Goal: Task Accomplishment & Management: Use online tool/utility

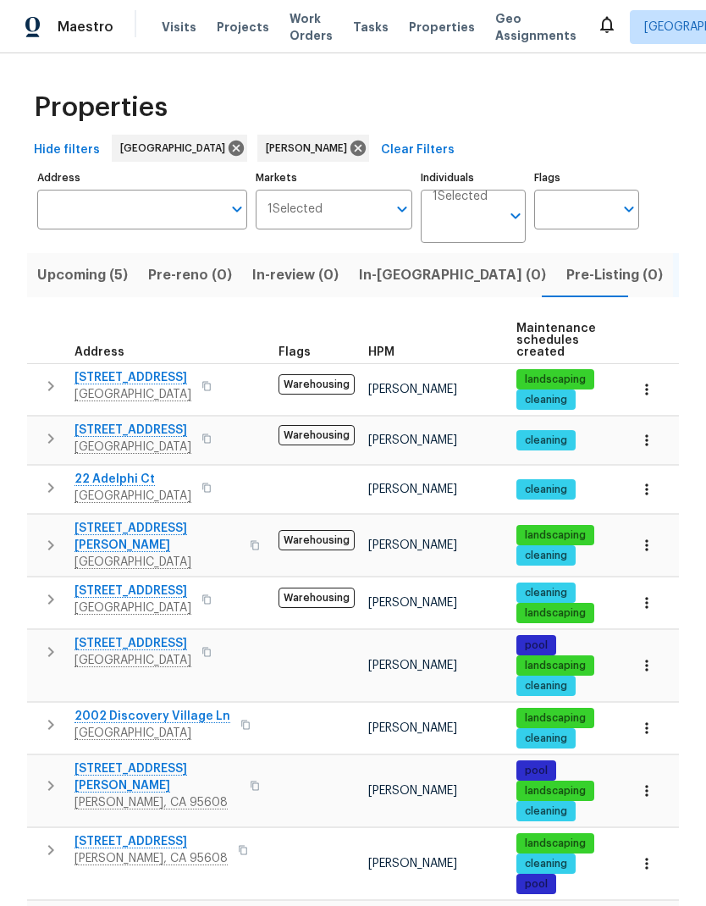
scroll to position [68, 0]
click at [217, 588] on button "button" at bounding box center [206, 600] width 20 height 24
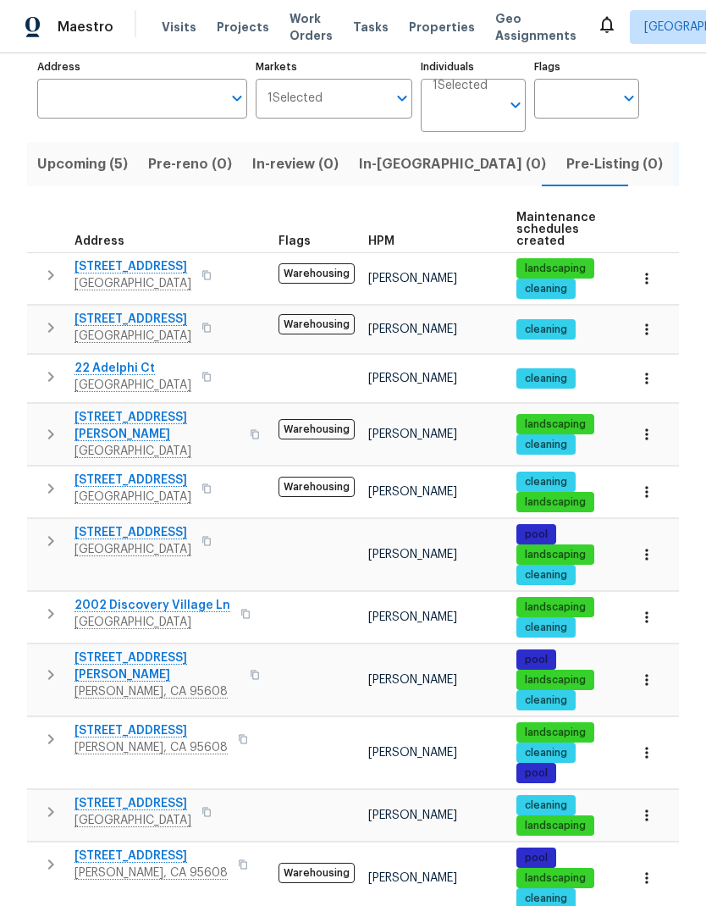
click at [212, 484] on icon "button" at bounding box center [207, 489] width 10 height 10
click at [211, 484] on icon "button" at bounding box center [206, 488] width 8 height 9
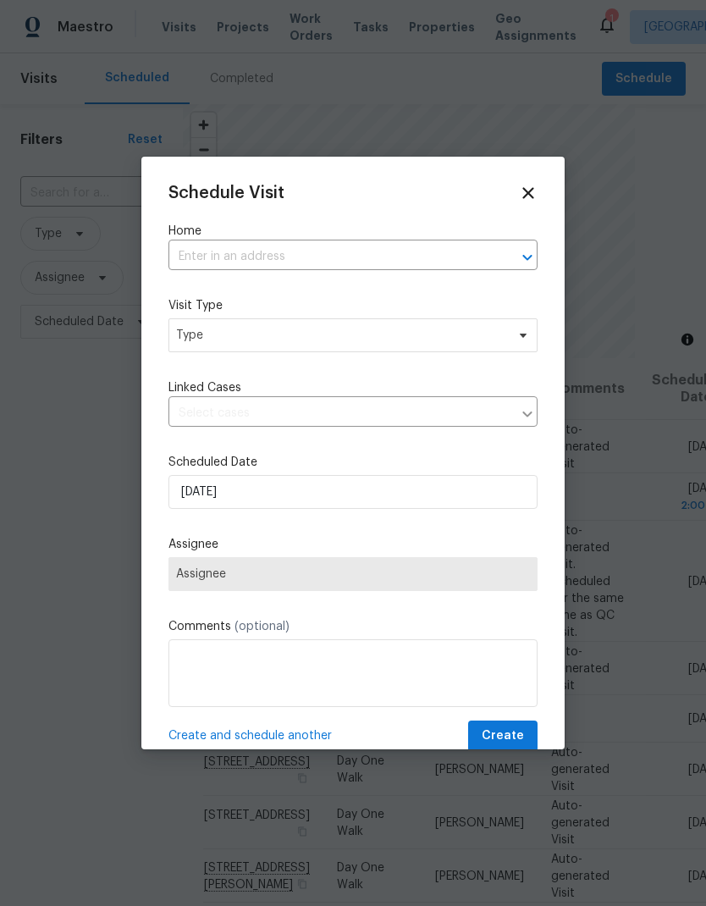
scroll to position [68, 0]
click at [368, 256] on input "text" at bounding box center [330, 257] width 322 height 26
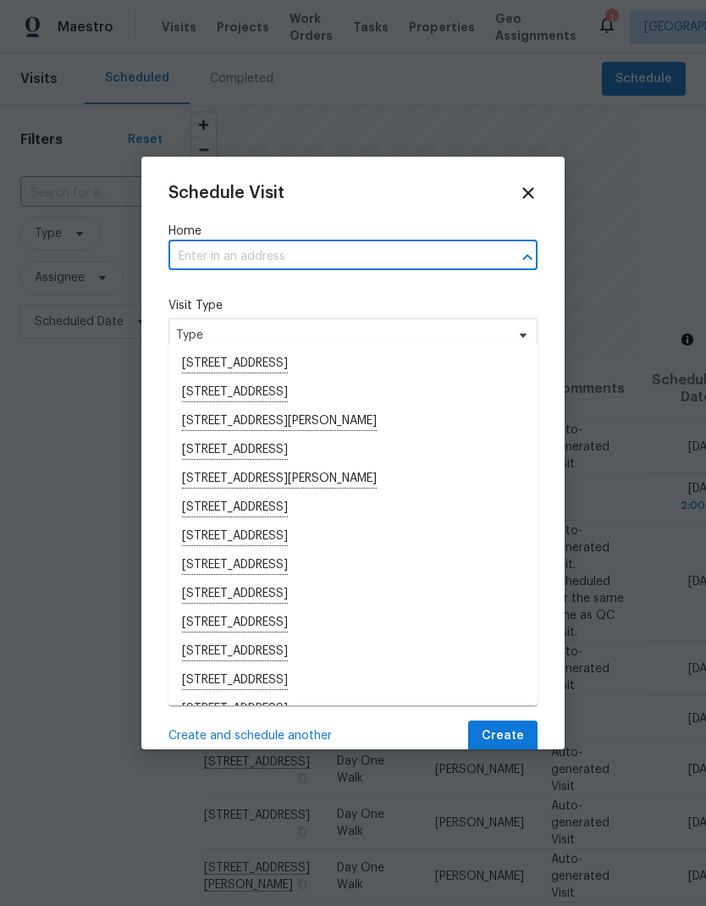
click at [279, 250] on input "text" at bounding box center [330, 257] width 322 height 26
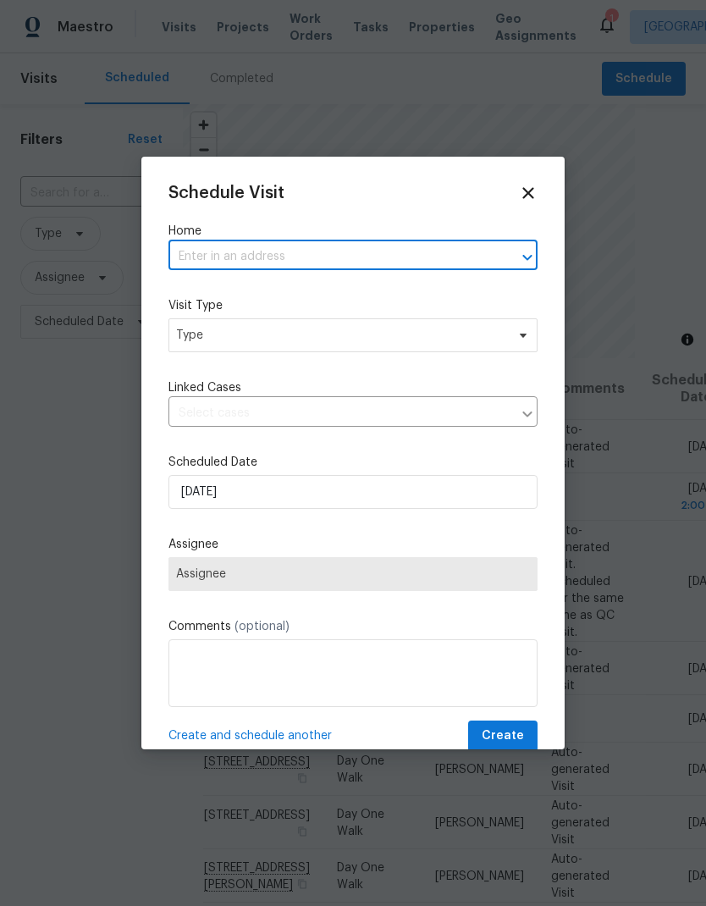
paste input "2993 Calypso Cir El Dorado Hills CA 95762"
type input "2993 Calypso Cir El Dorado Hills CA 95762"
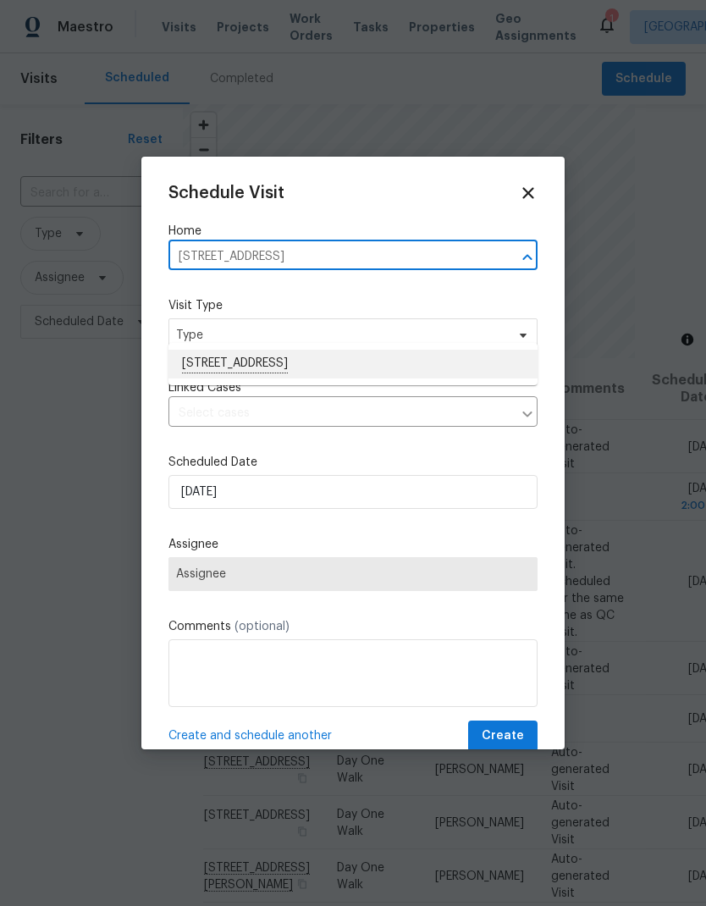
click at [365, 350] on li "[STREET_ADDRESS]" at bounding box center [353, 364] width 369 height 29
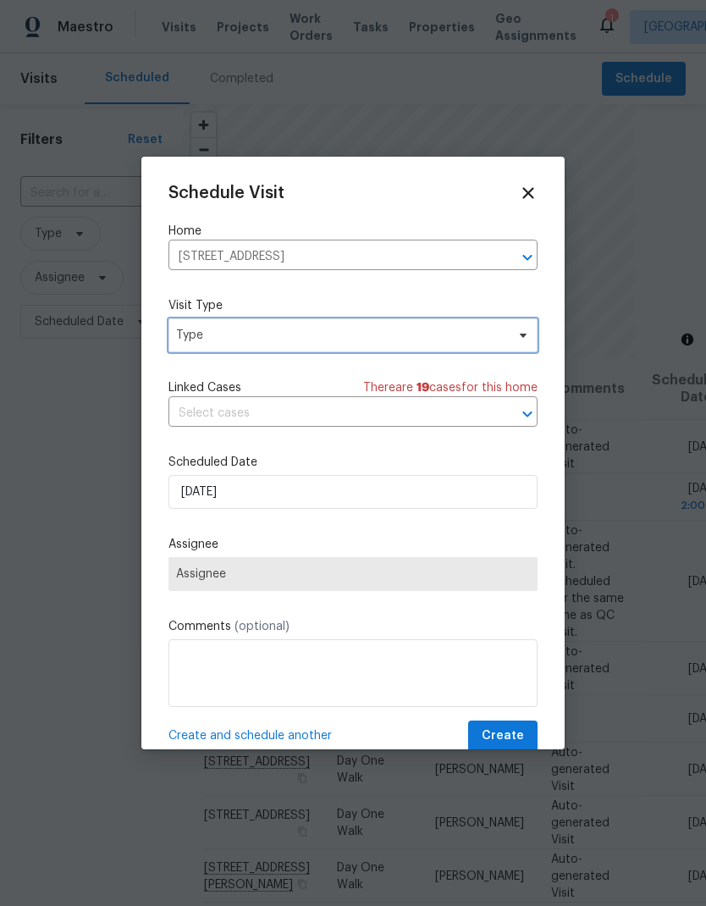
click at [336, 344] on span "Type" at bounding box center [340, 335] width 329 height 17
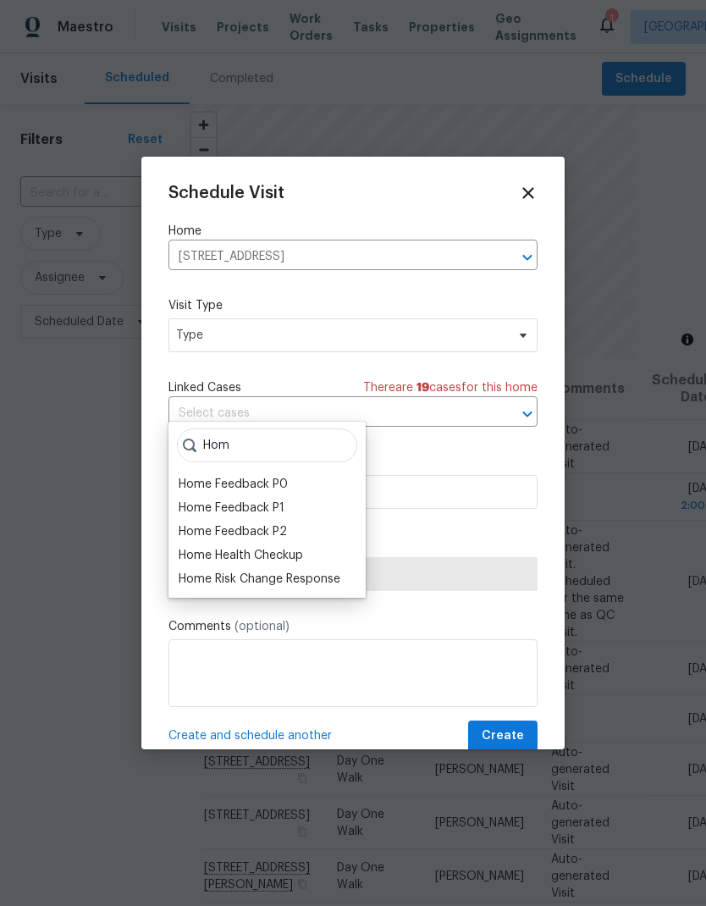
type input "Hom"
click at [302, 547] on div "Home Health Checkup" at bounding box center [241, 555] width 125 height 17
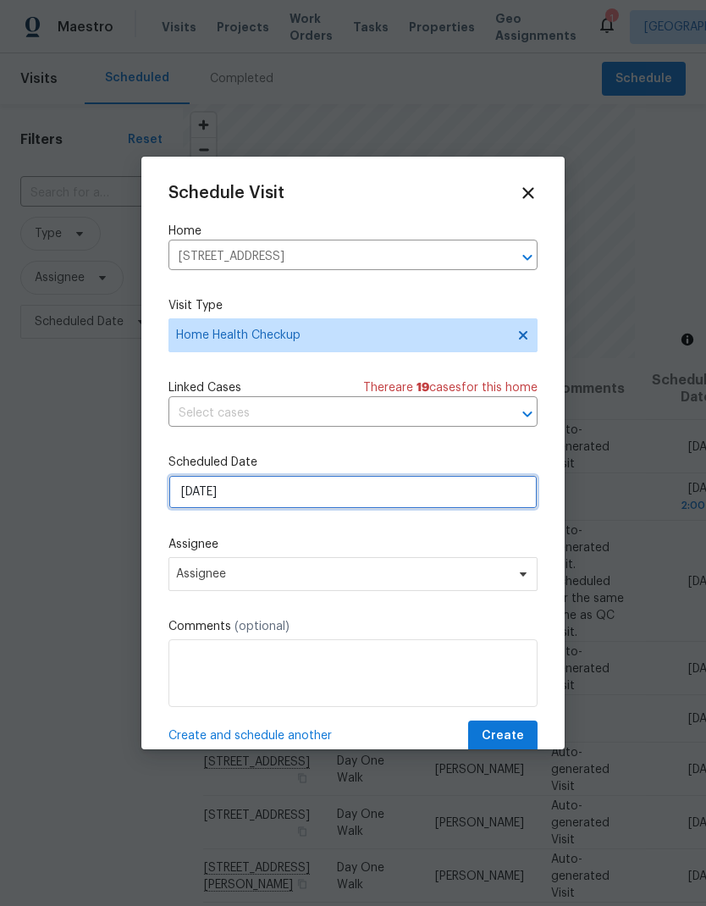
click at [419, 499] on input "8/19/2025" at bounding box center [353, 492] width 369 height 34
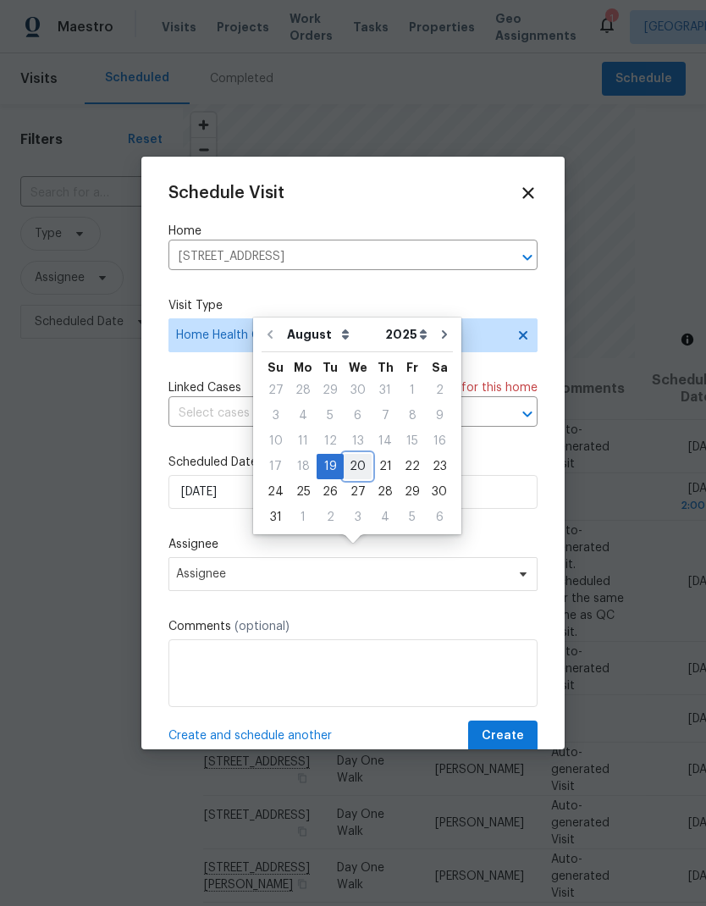
click at [363, 455] on div "20" at bounding box center [358, 467] width 28 height 24
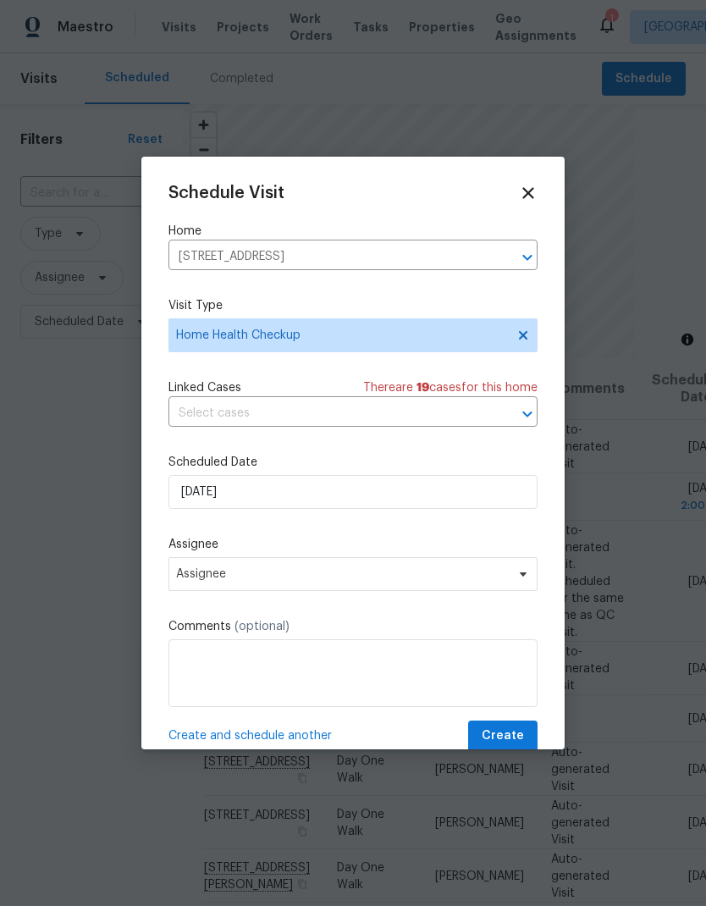
type input "8/20/2025"
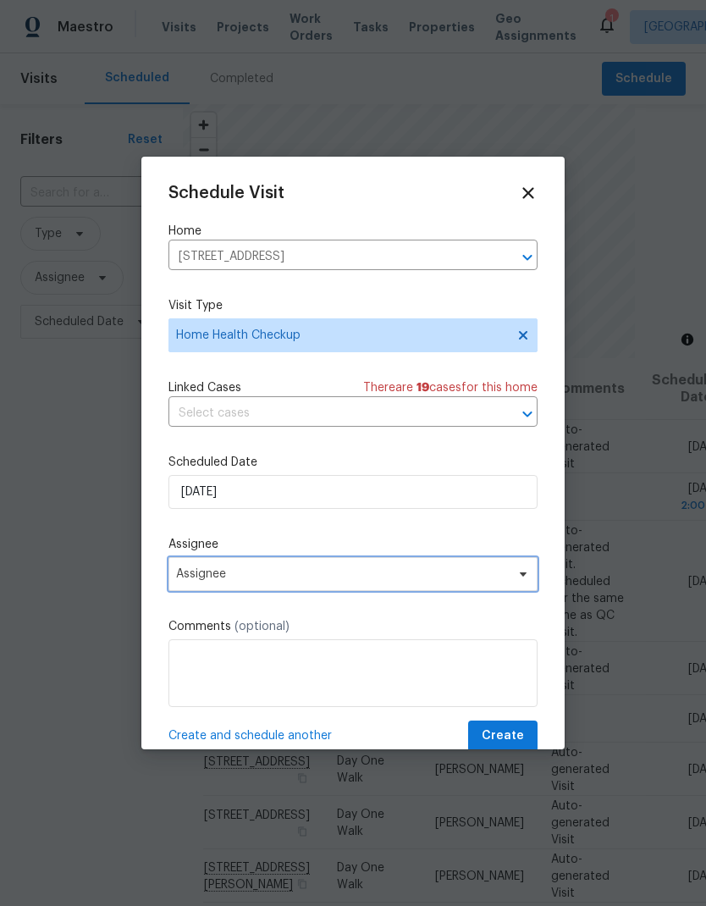
click at [386, 573] on span "Assignee" at bounding box center [342, 574] width 332 height 14
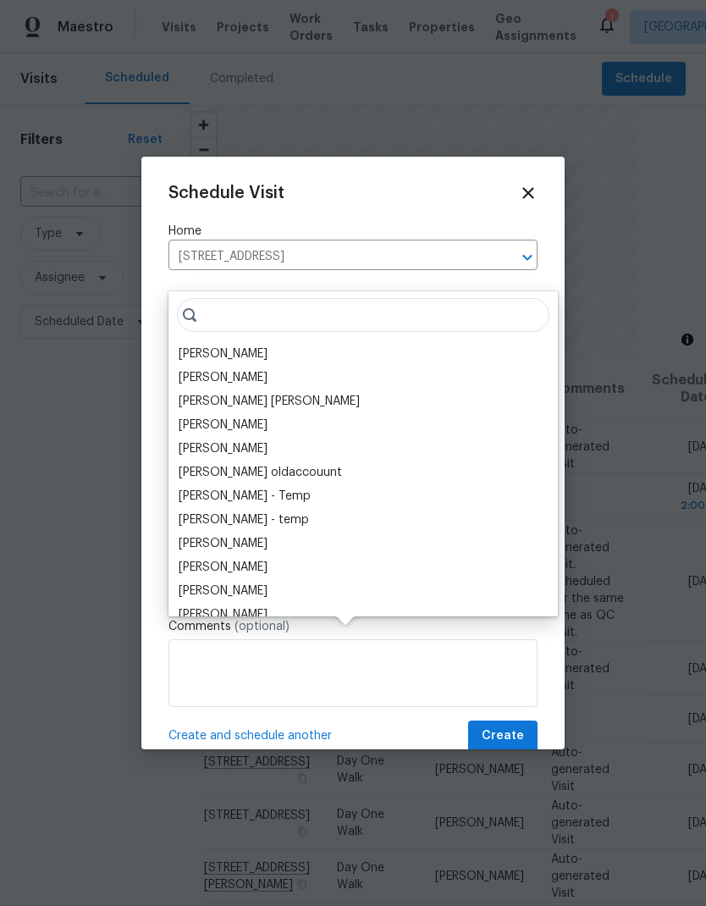
click at [230, 346] on div "[PERSON_NAME]" at bounding box center [223, 354] width 89 height 17
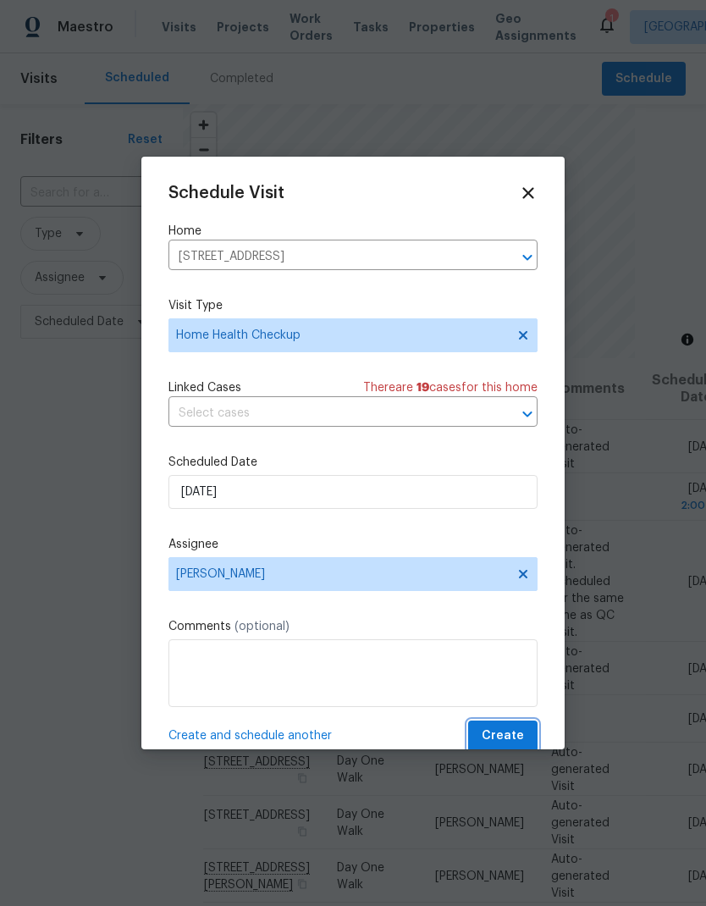
click at [516, 726] on button "Create" at bounding box center [502, 736] width 69 height 31
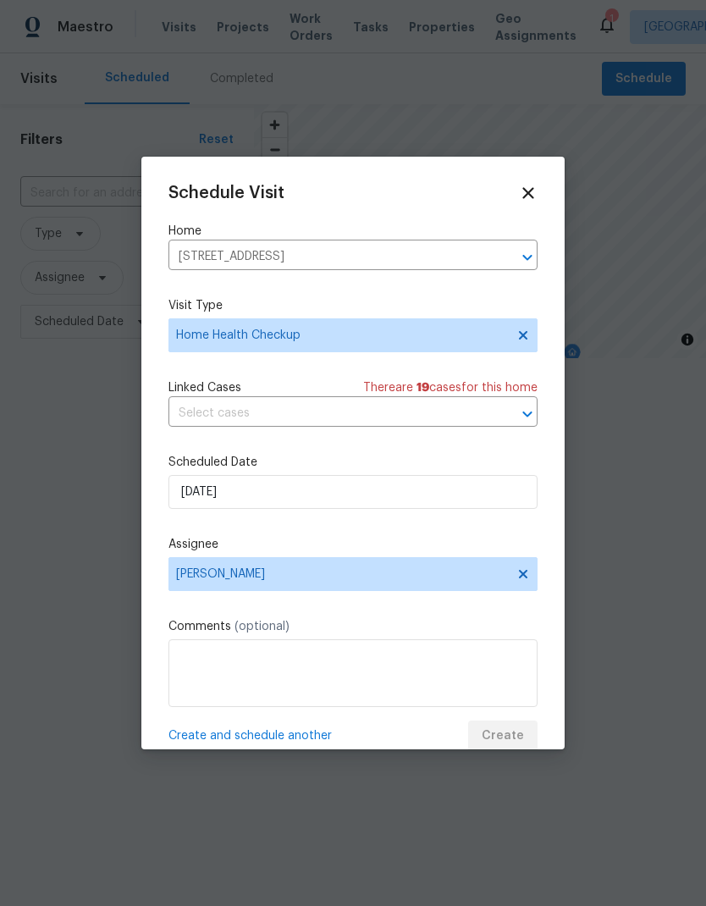
scroll to position [0, 0]
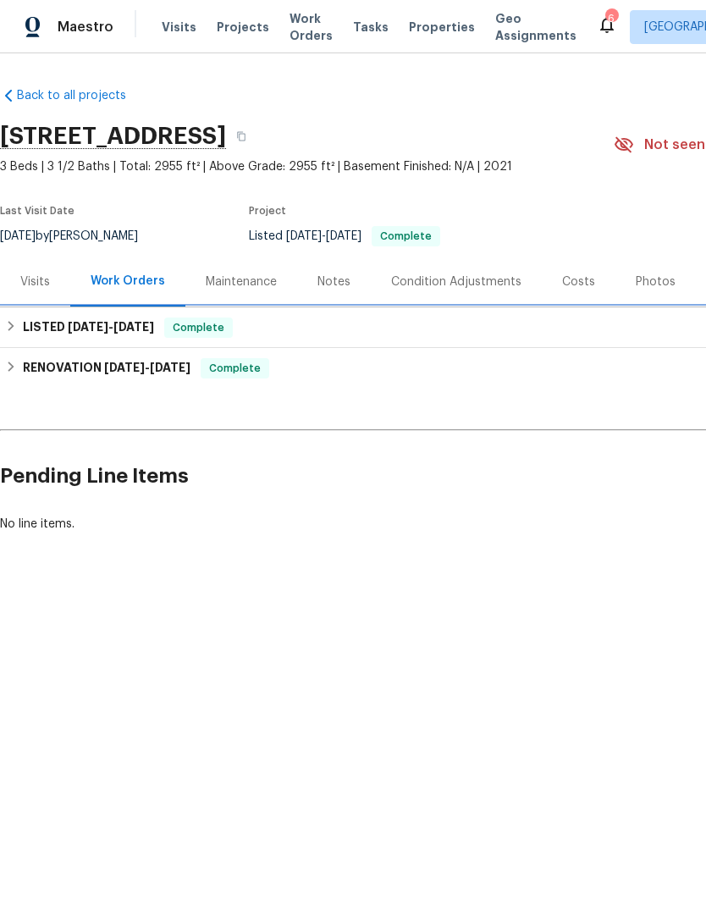
click at [662, 317] on div "LISTED [DATE] - [DATE] Complete" at bounding box center [478, 327] width 957 height 41
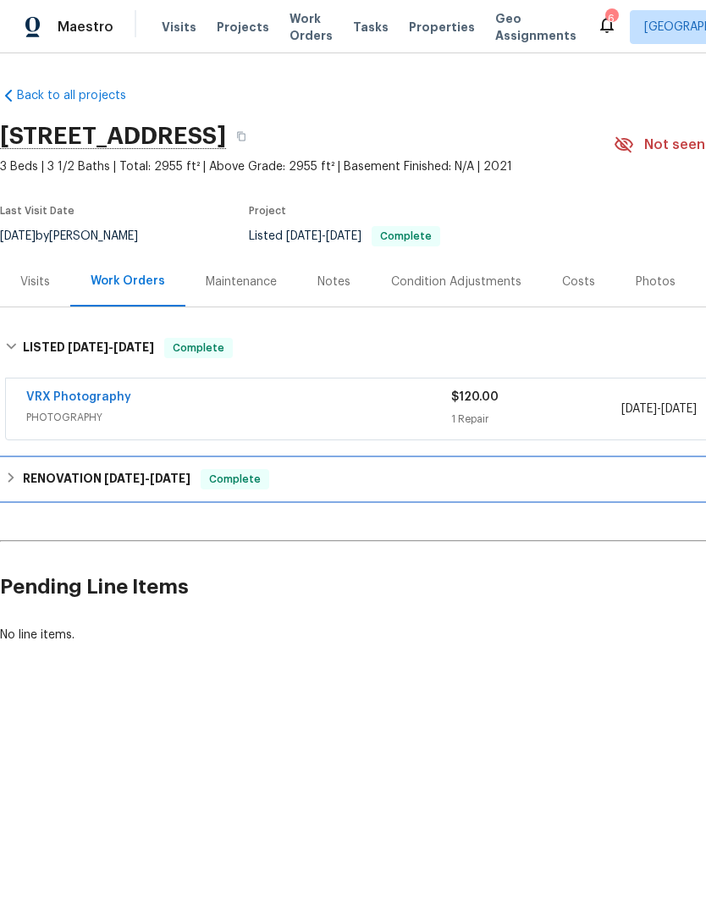
click at [660, 473] on div "RENOVATION [DATE] - [DATE] Complete" at bounding box center [478, 479] width 947 height 20
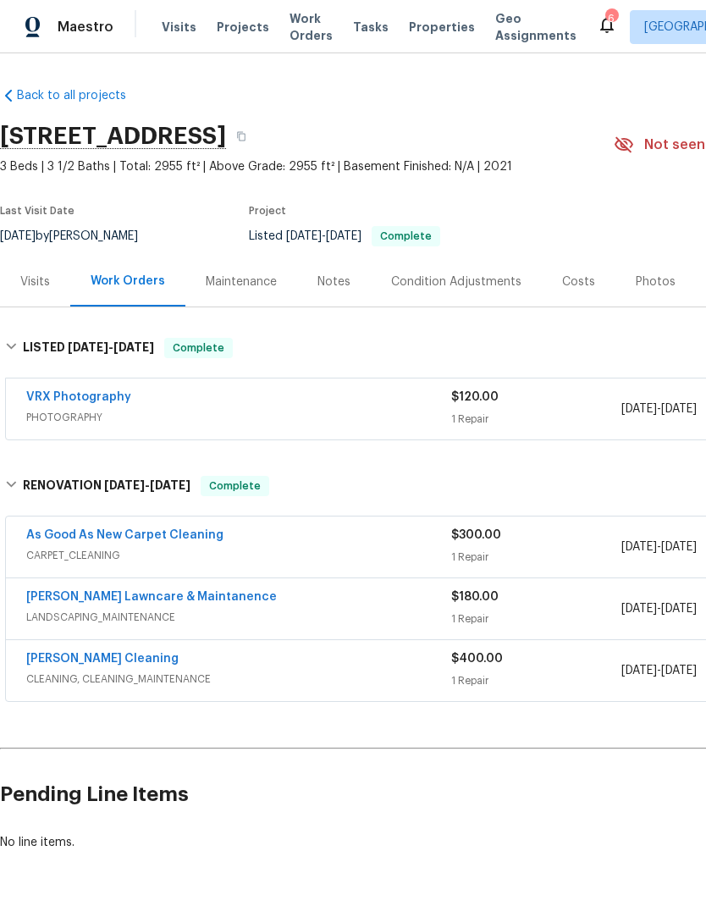
click at [179, 538] on link "As Good As New Carpet Cleaning" at bounding box center [124, 535] width 197 height 12
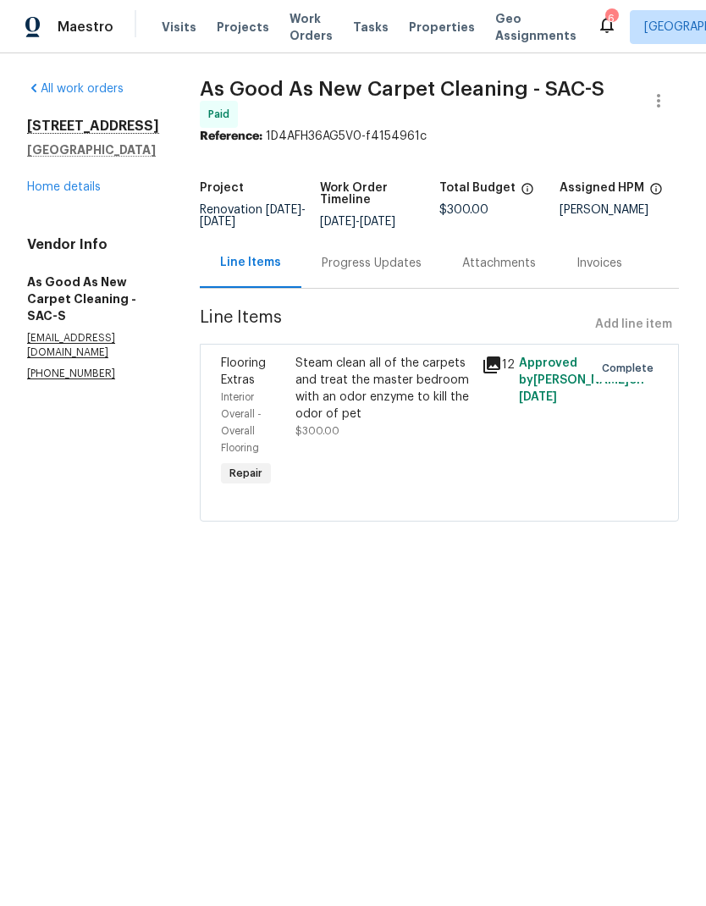
click at [501, 368] on icon at bounding box center [492, 365] width 17 height 17
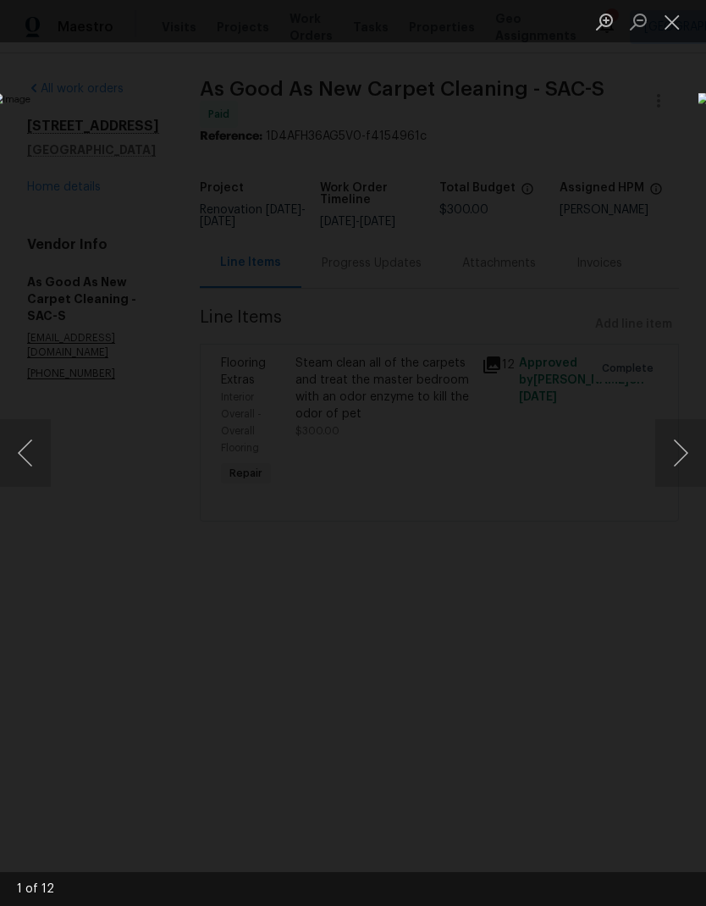
click at [688, 457] on button "Next image" at bounding box center [681, 453] width 51 height 68
click at [680, 457] on button "Next image" at bounding box center [681, 453] width 51 height 68
click at [676, 458] on button "Next image" at bounding box center [681, 453] width 51 height 68
click at [679, 457] on button "Next image" at bounding box center [681, 453] width 51 height 68
click at [683, 457] on button "Next image" at bounding box center [681, 453] width 51 height 68
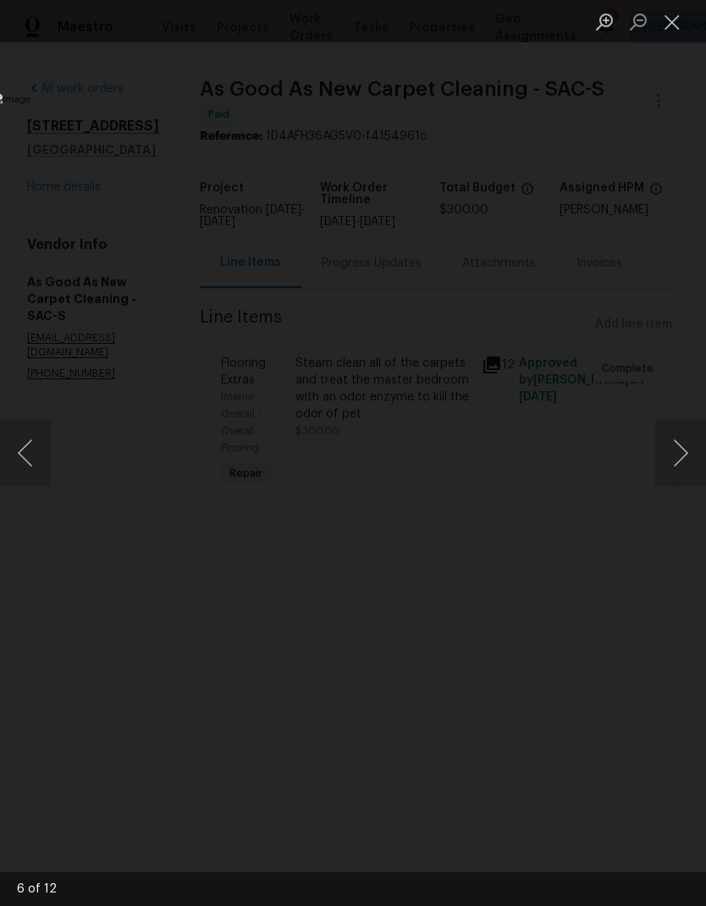
click at [679, 457] on button "Next image" at bounding box center [681, 453] width 51 height 68
click at [682, 457] on button "Next image" at bounding box center [681, 453] width 51 height 68
click at [683, 457] on button "Next image" at bounding box center [681, 453] width 51 height 68
click at [682, 457] on button "Next image" at bounding box center [681, 453] width 51 height 68
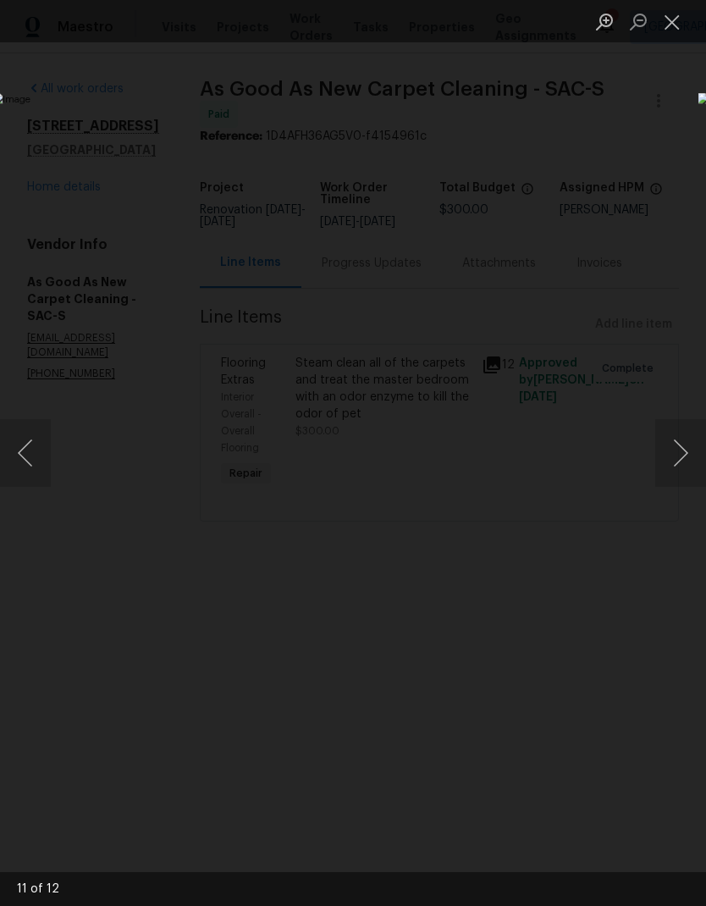
click at [681, 456] on button "Next image" at bounding box center [681, 453] width 51 height 68
click at [682, 457] on button "Next image" at bounding box center [681, 453] width 51 height 68
click at [685, 457] on button "Next image" at bounding box center [681, 453] width 51 height 68
click at [684, 457] on button "Next image" at bounding box center [681, 453] width 51 height 68
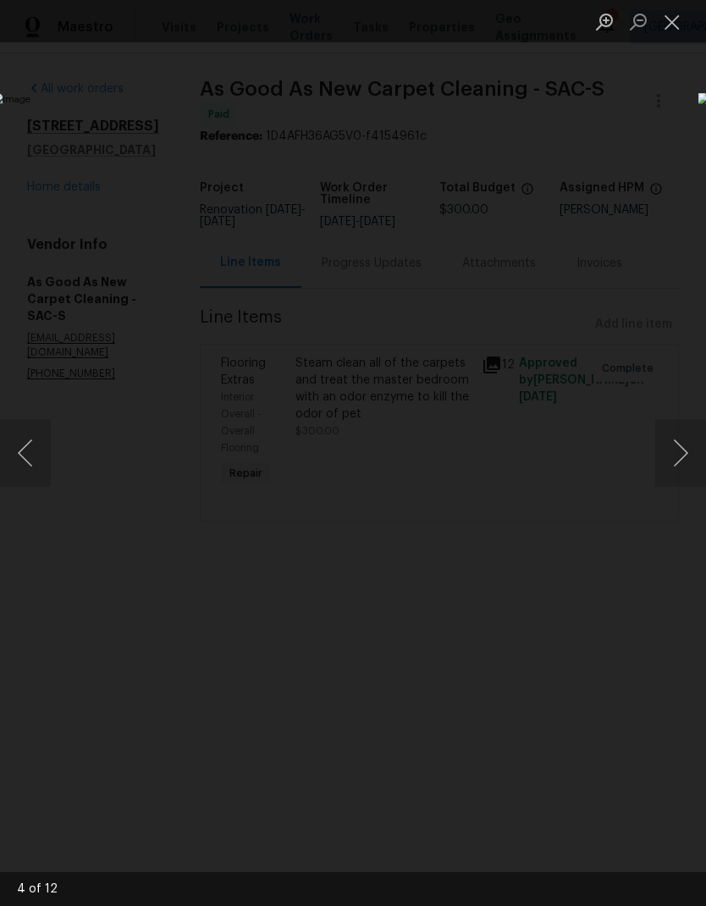
click at [683, 457] on button "Next image" at bounding box center [681, 453] width 51 height 68
click at [685, 456] on button "Next image" at bounding box center [681, 453] width 51 height 68
click at [681, 28] on button "Close lightbox" at bounding box center [673, 22] width 34 height 30
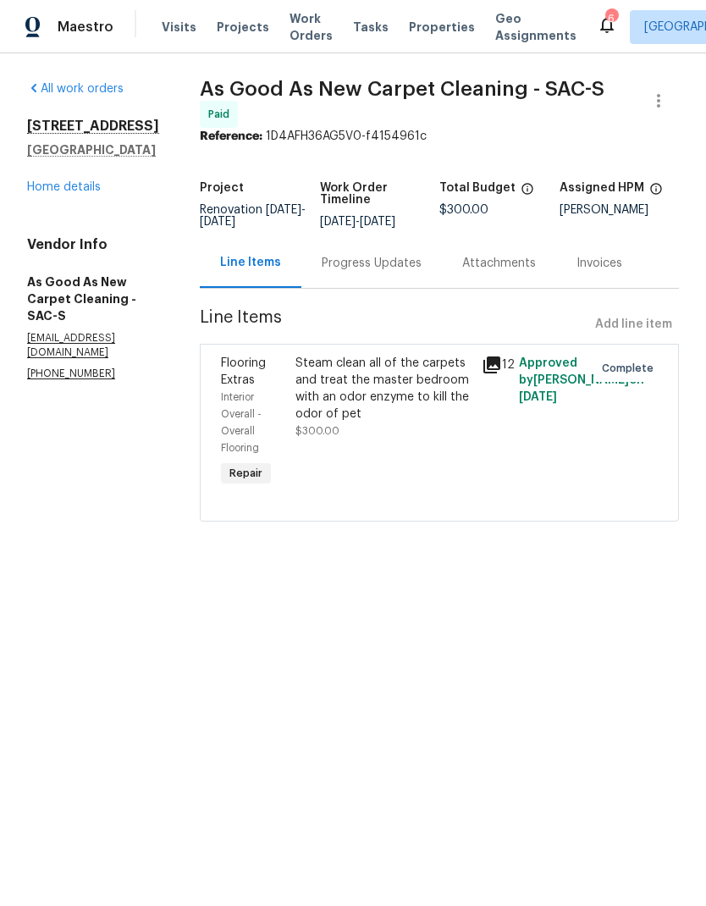
click at [99, 182] on link "Home details" at bounding box center [64, 187] width 74 height 12
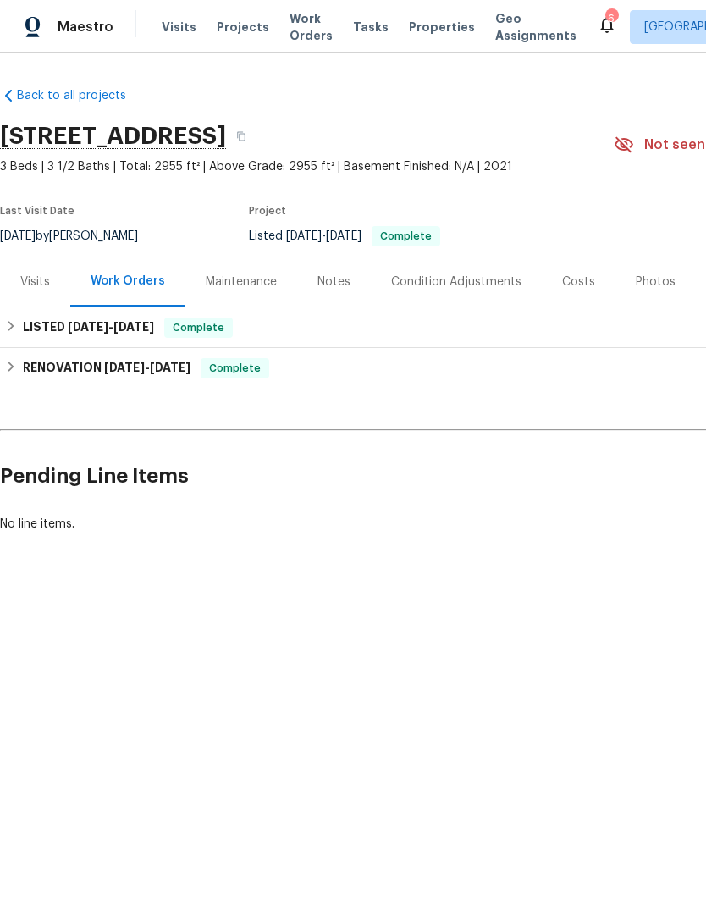
click at [40, 286] on div "Visits" at bounding box center [35, 282] width 30 height 17
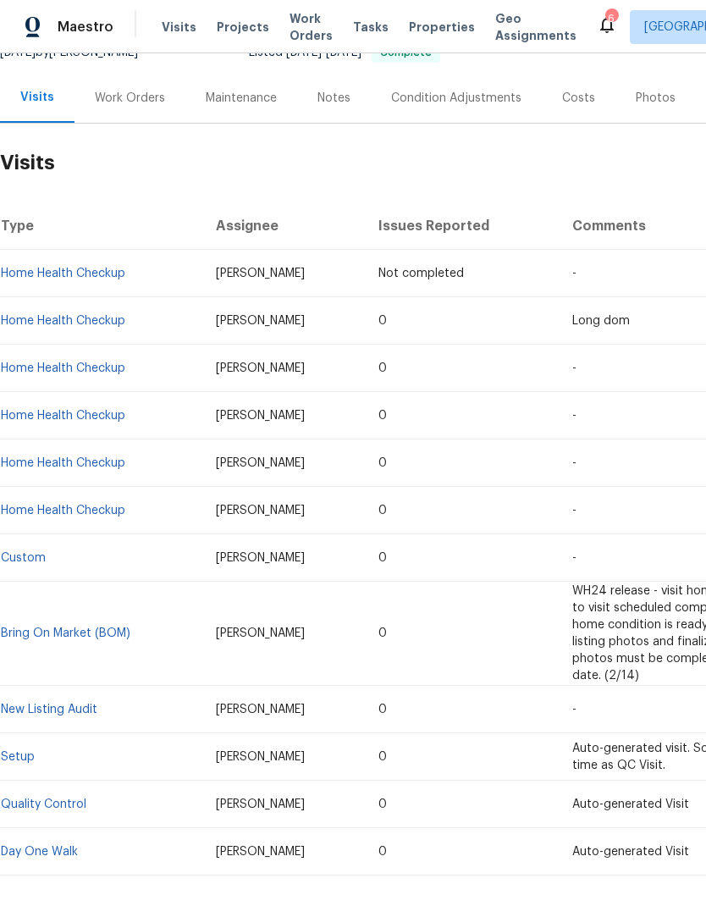
scroll to position [184, 0]
click at [331, 90] on div "Notes" at bounding box center [334, 98] width 33 height 17
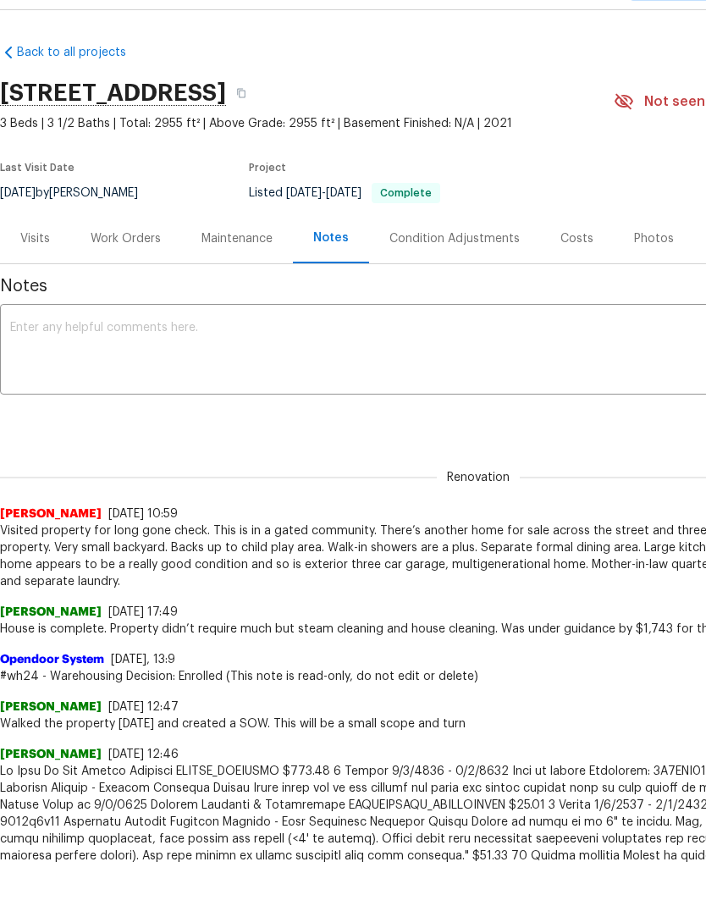
click at [42, 248] on div "Visits" at bounding box center [35, 239] width 70 height 50
